Goal: Find contact information: Find contact information

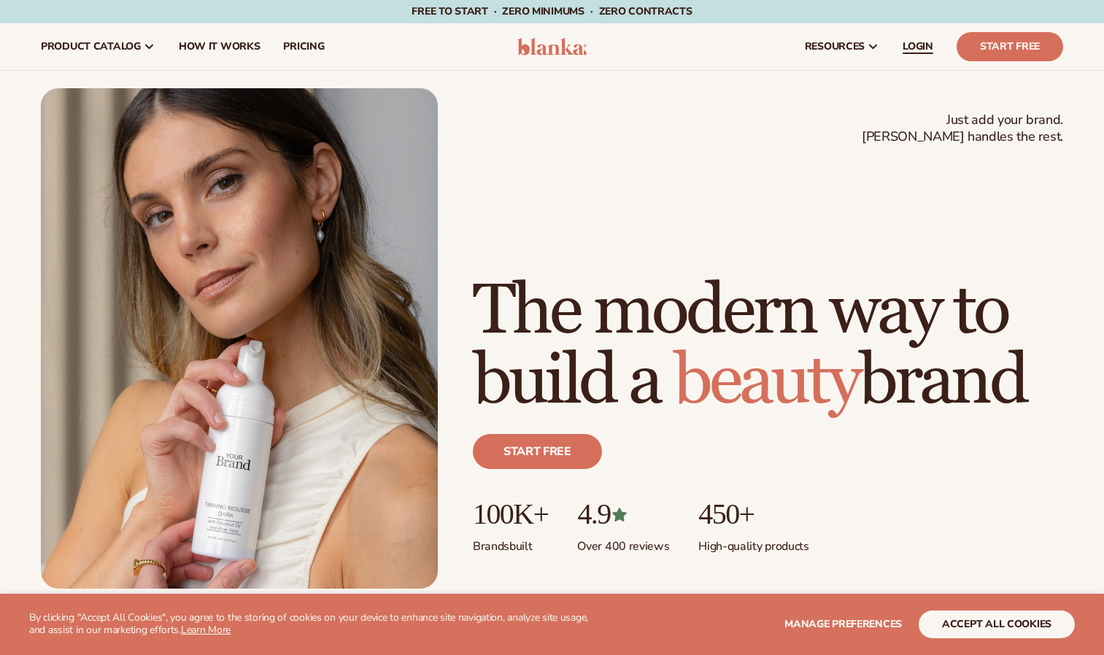
click at [920, 41] on span "LOGIN" at bounding box center [917, 47] width 31 height 12
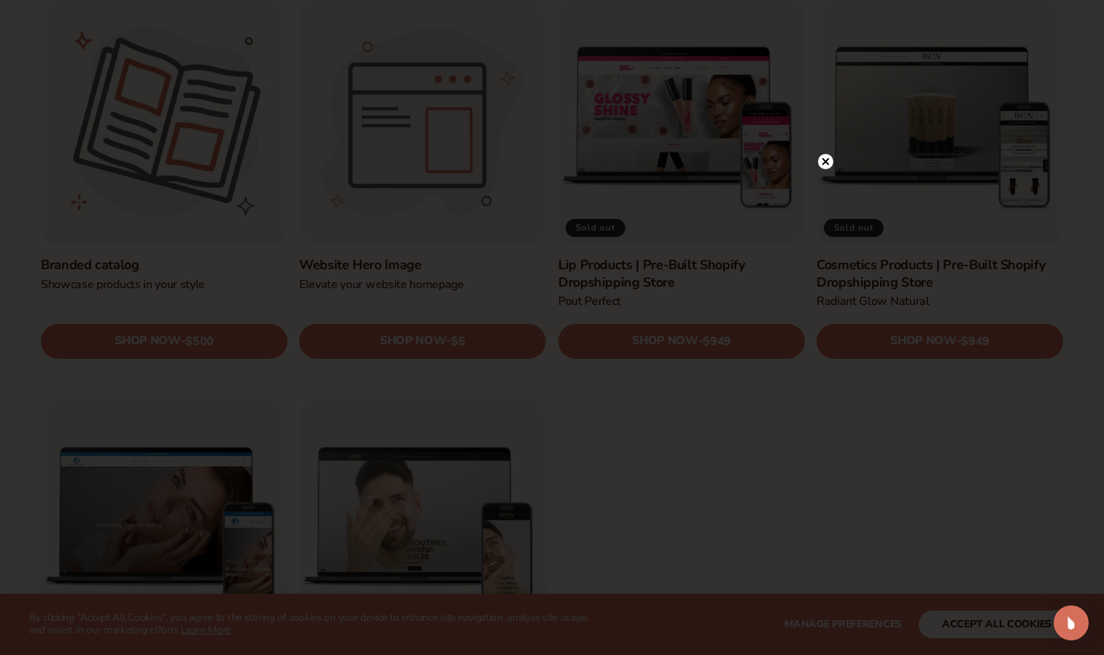
scroll to position [1670, 0]
click at [812, 158] on circle at bounding box center [817, 161] width 15 height 15
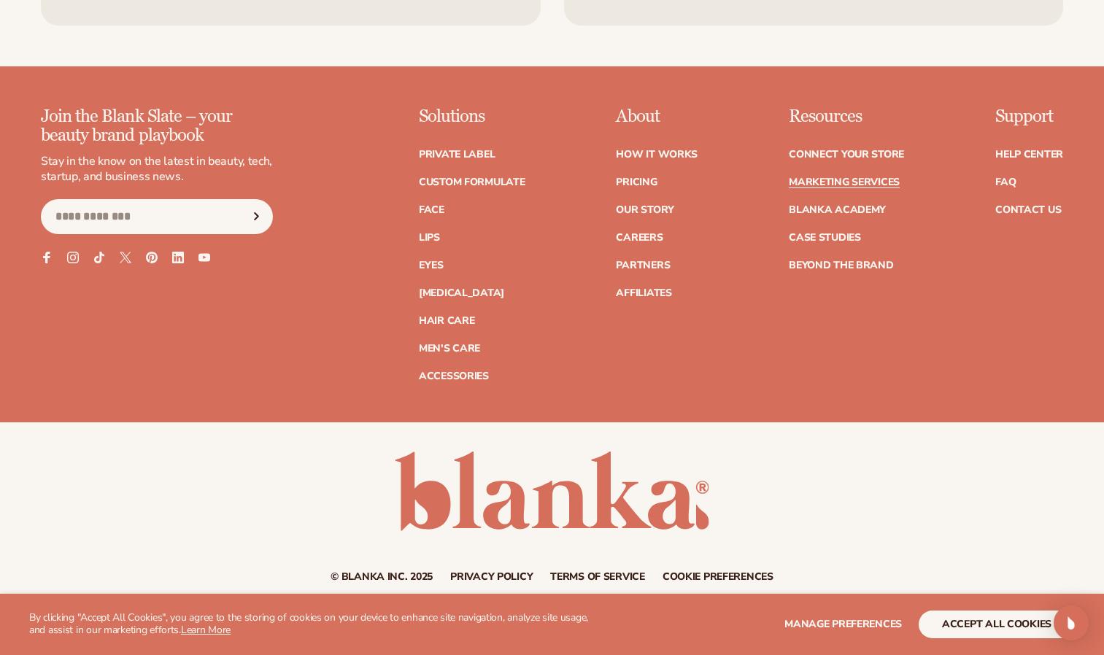
scroll to position [3801, 0]
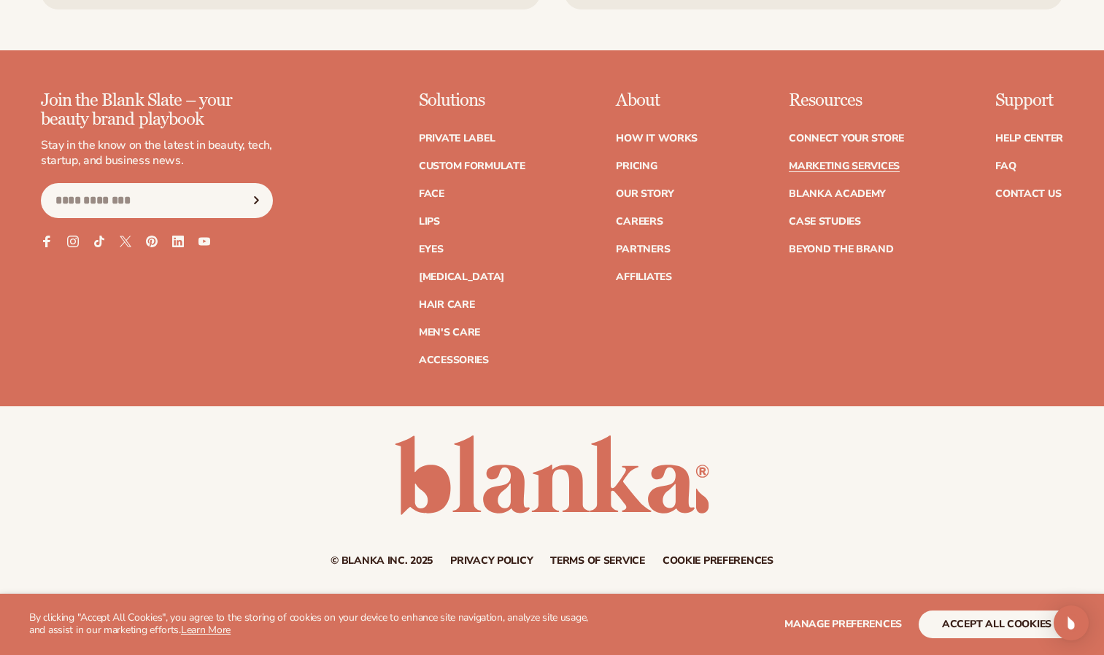
click at [1008, 301] on div "Support Help Center FAQ Contact Us" at bounding box center [1029, 228] width 68 height 274
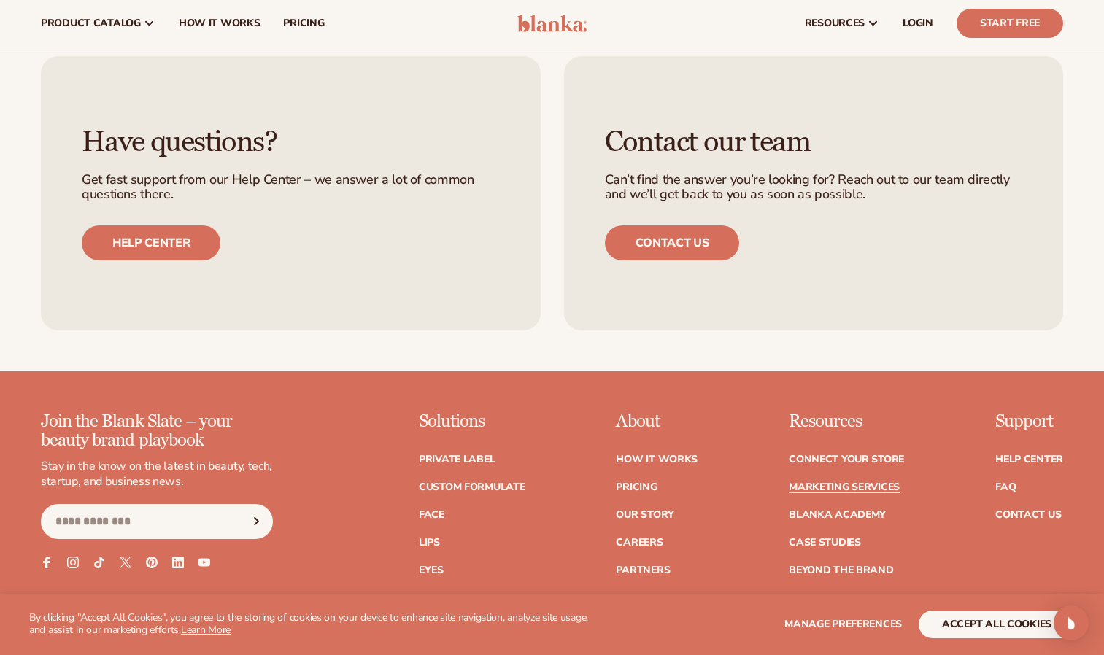
scroll to position [3409, 0]
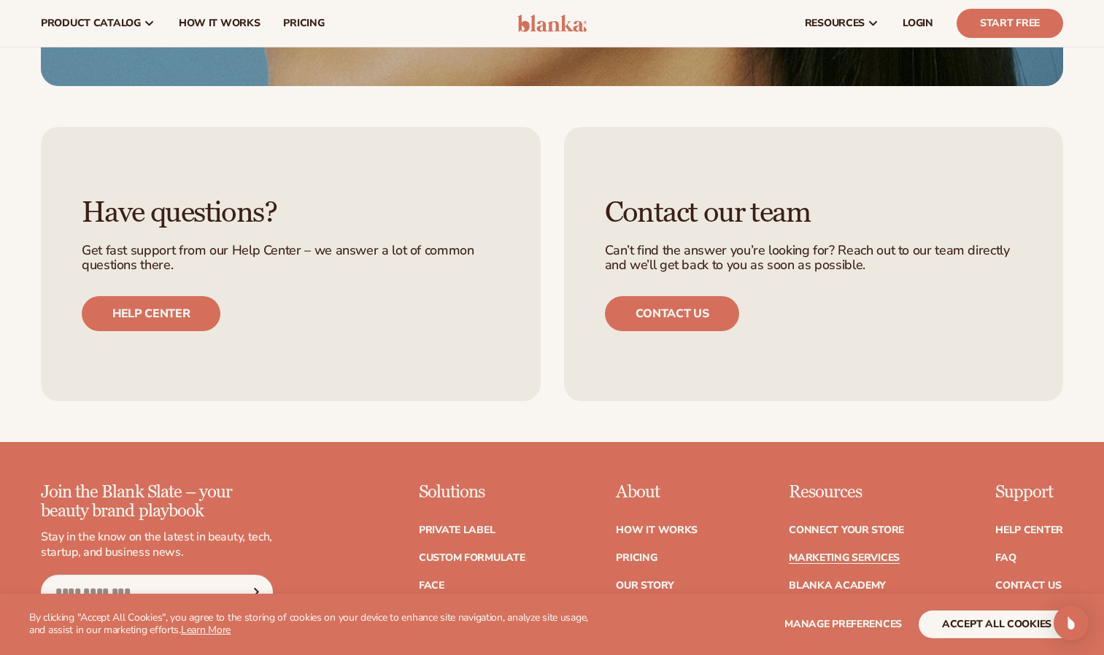
click at [974, 276] on div "Contact our team Can’t find the answer you’re looking for? Reach out to our tea…" at bounding box center [814, 264] width 500 height 274
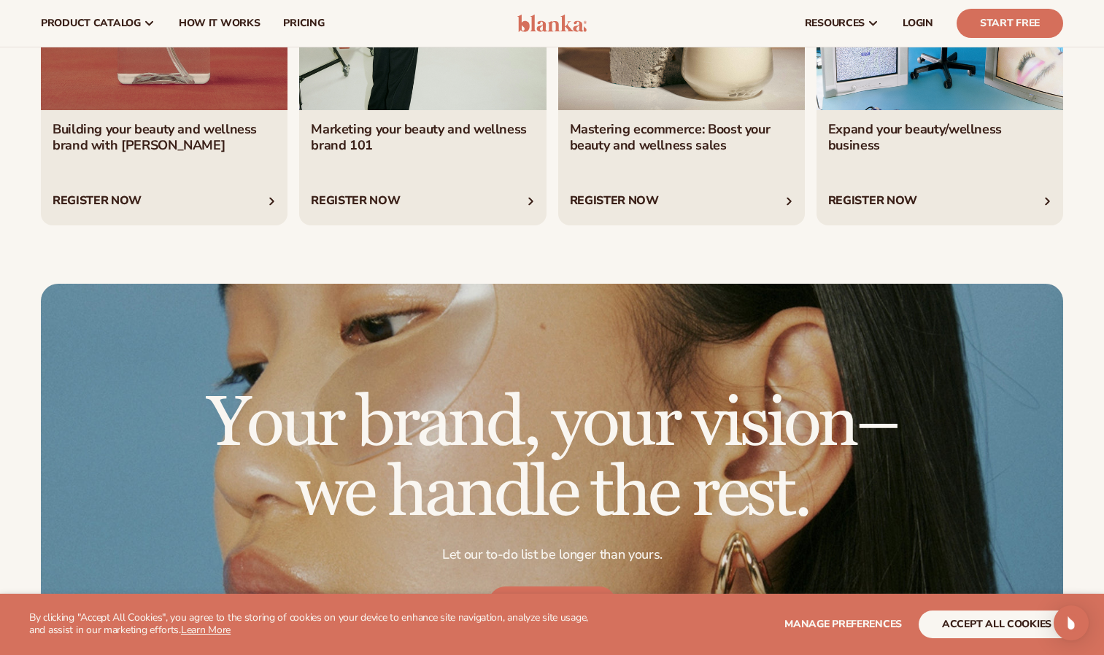
scroll to position [2723, 0]
